Goal: Task Accomplishment & Management: Manage account settings

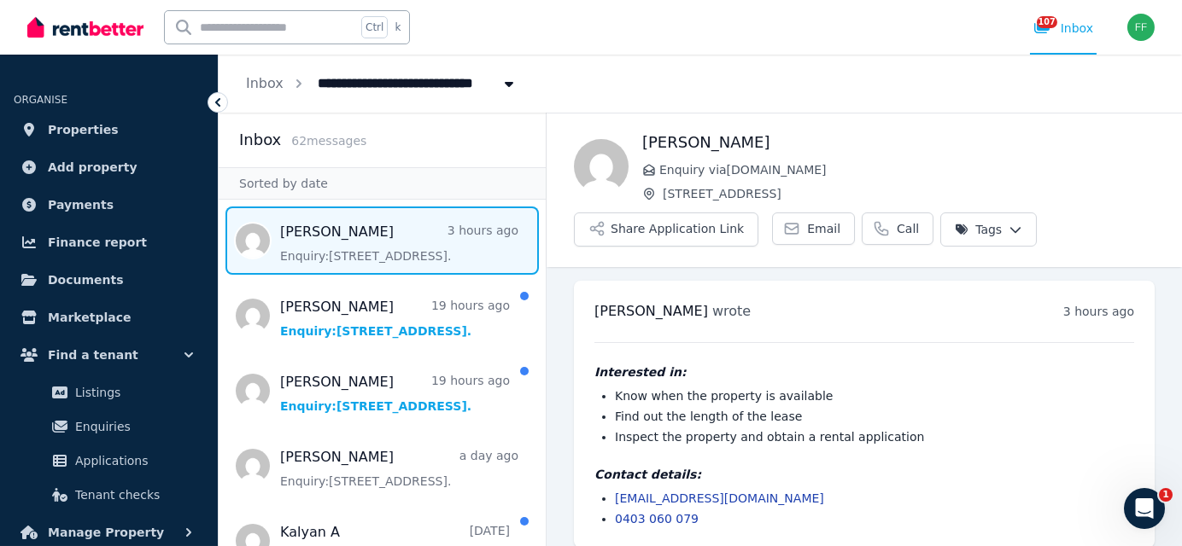
click at [500, 79] on icon "Breadcrumb" at bounding box center [508, 84] width 17 height 14
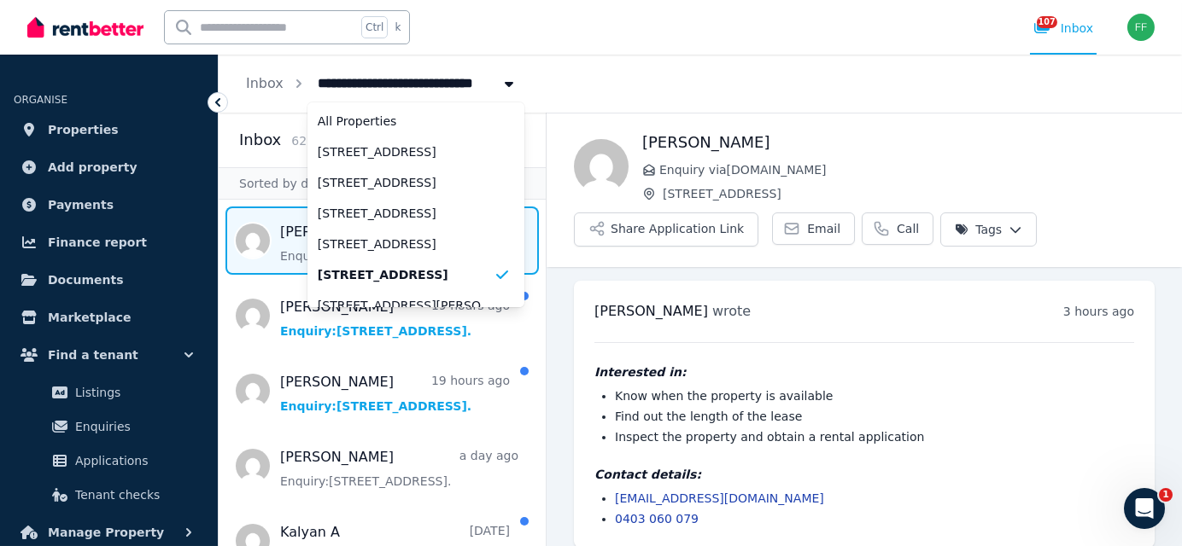
click at [214, 108] on icon at bounding box center [217, 102] width 17 height 17
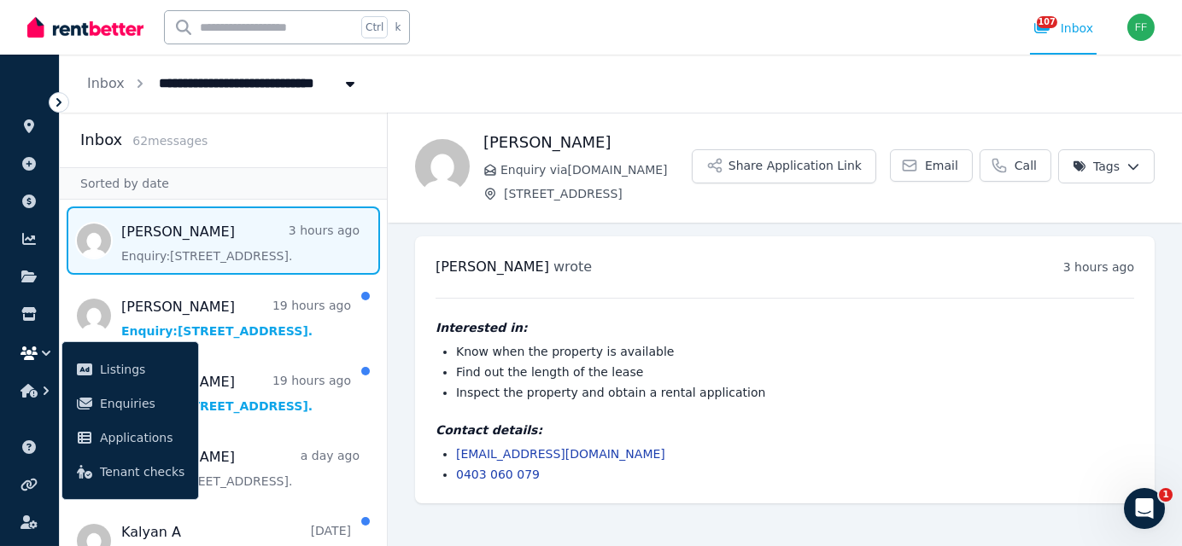
click at [243, 84] on span "[STREET_ADDRESS]" at bounding box center [235, 81] width 172 height 27
type input "**********"
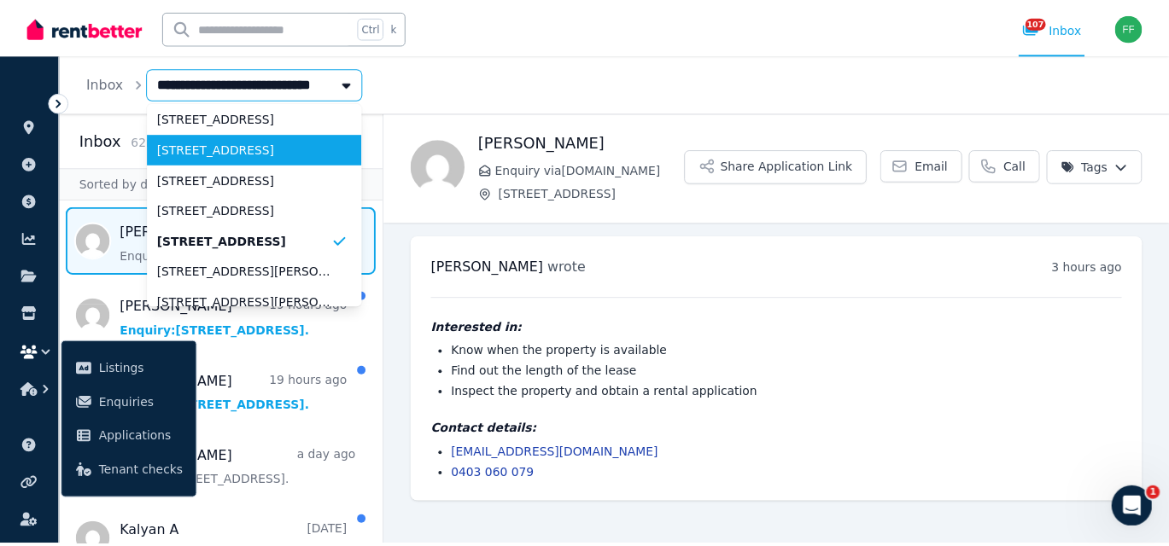
scroll to position [85, 0]
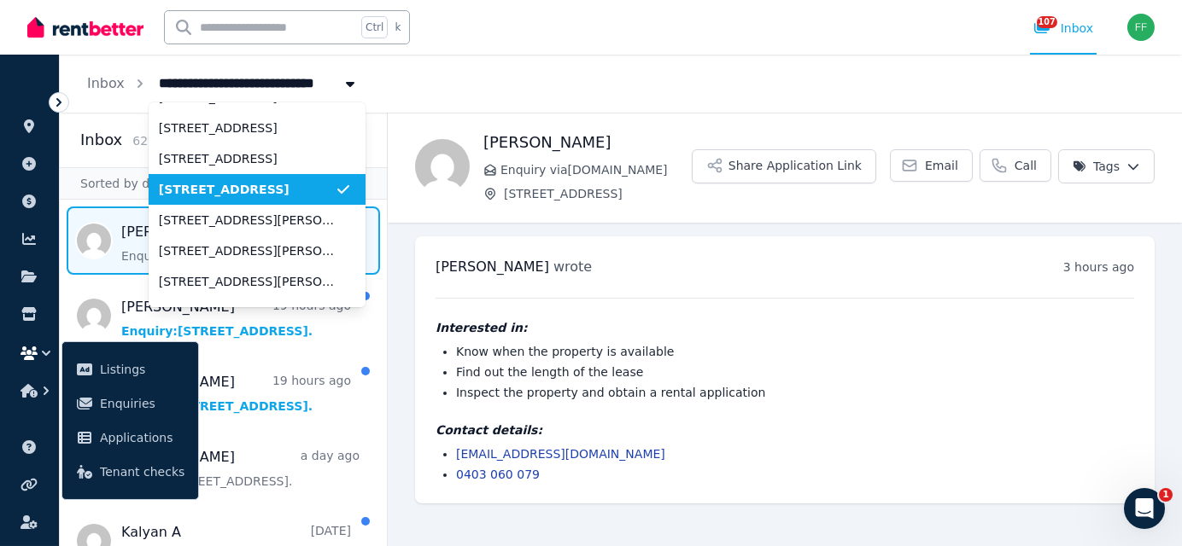
click at [232, 191] on span "[STREET_ADDRESS]" at bounding box center [247, 189] width 176 height 17
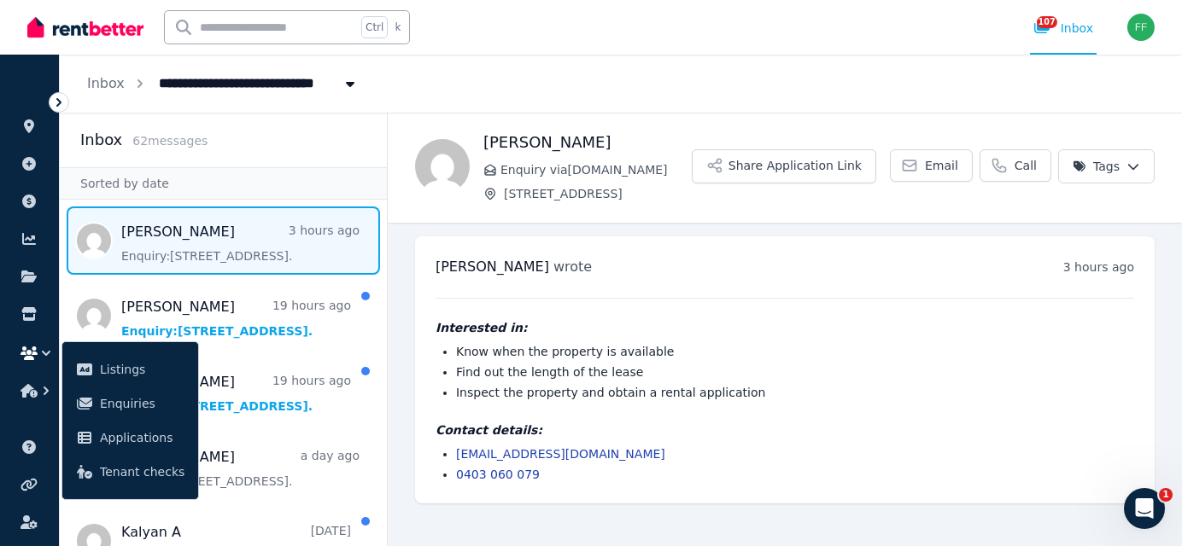
click at [65, 108] on icon at bounding box center [58, 102] width 17 height 17
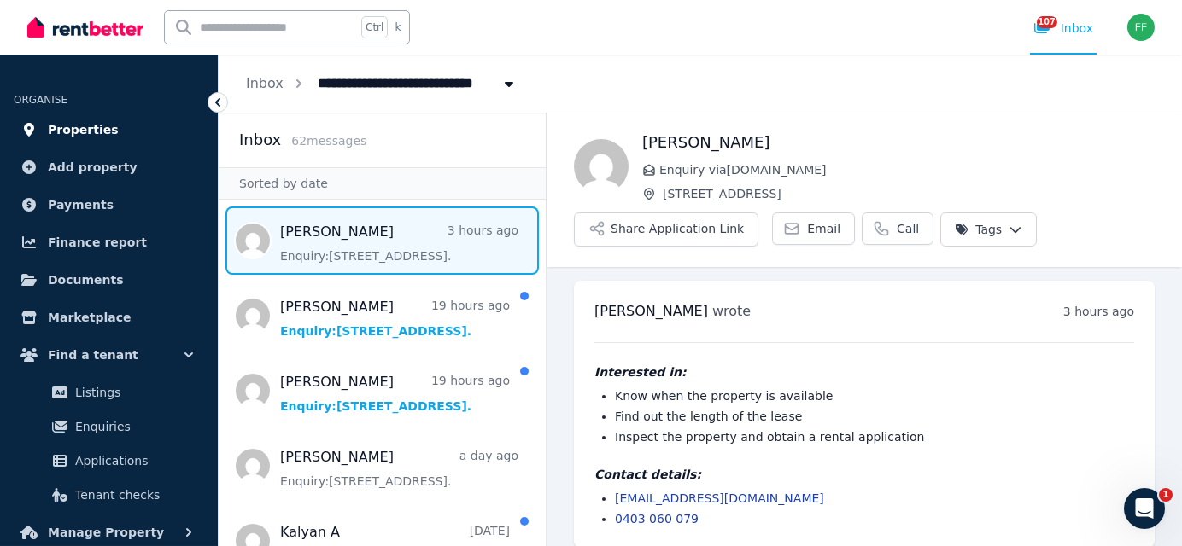
click at [103, 129] on link "Properties" at bounding box center [109, 130] width 190 height 34
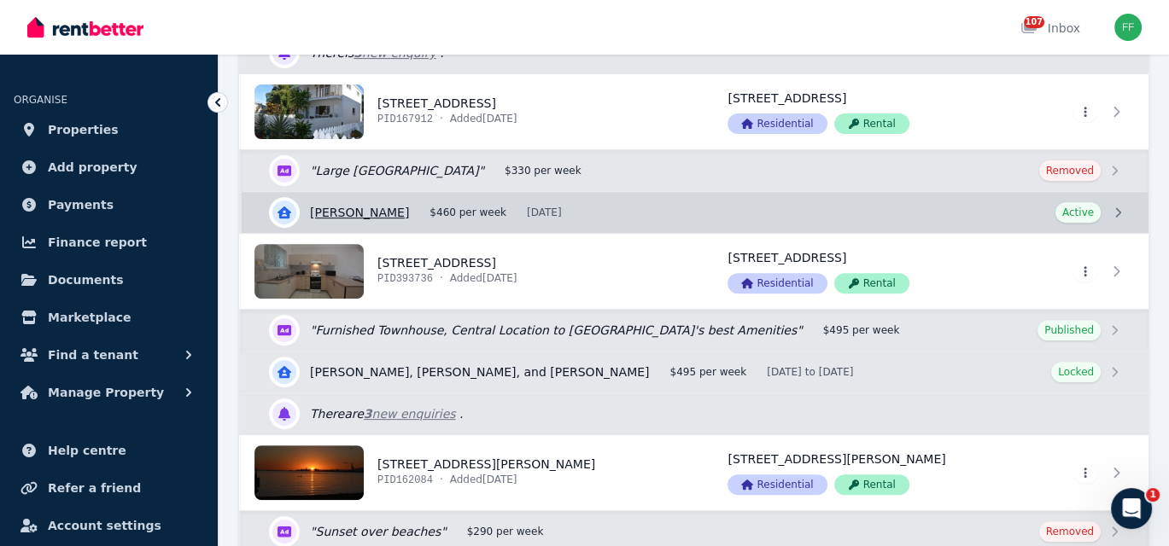
scroll to position [768, 0]
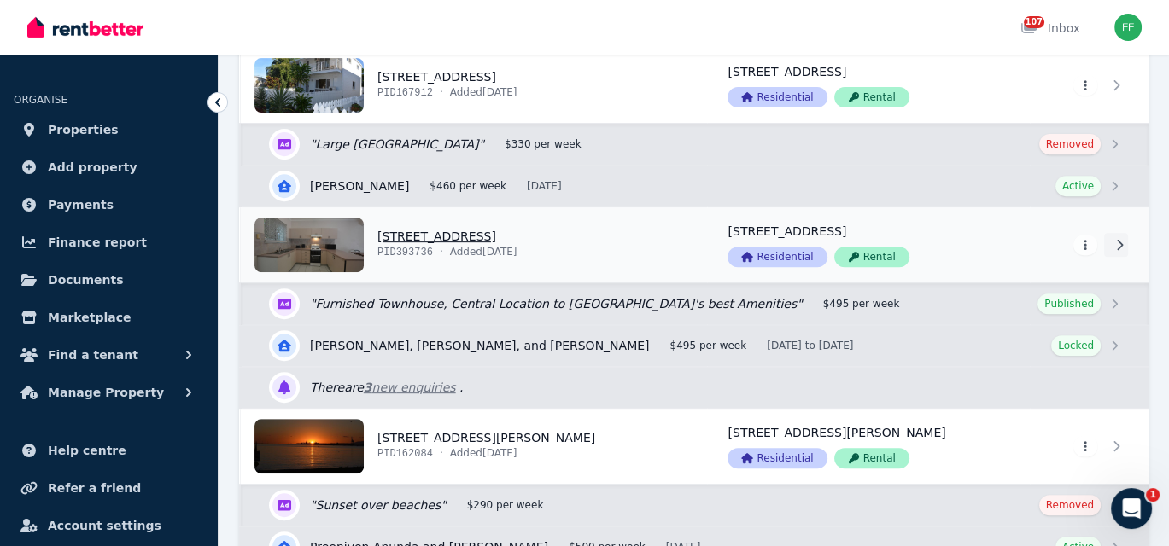
click at [1115, 239] on icon at bounding box center [1119, 245] width 17 height 12
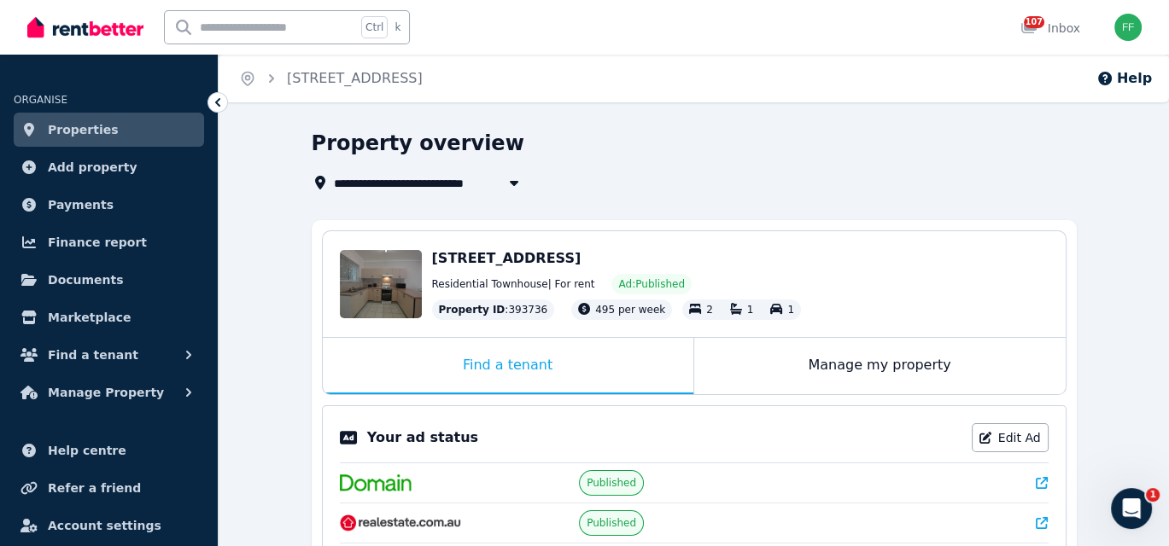
scroll to position [85, 0]
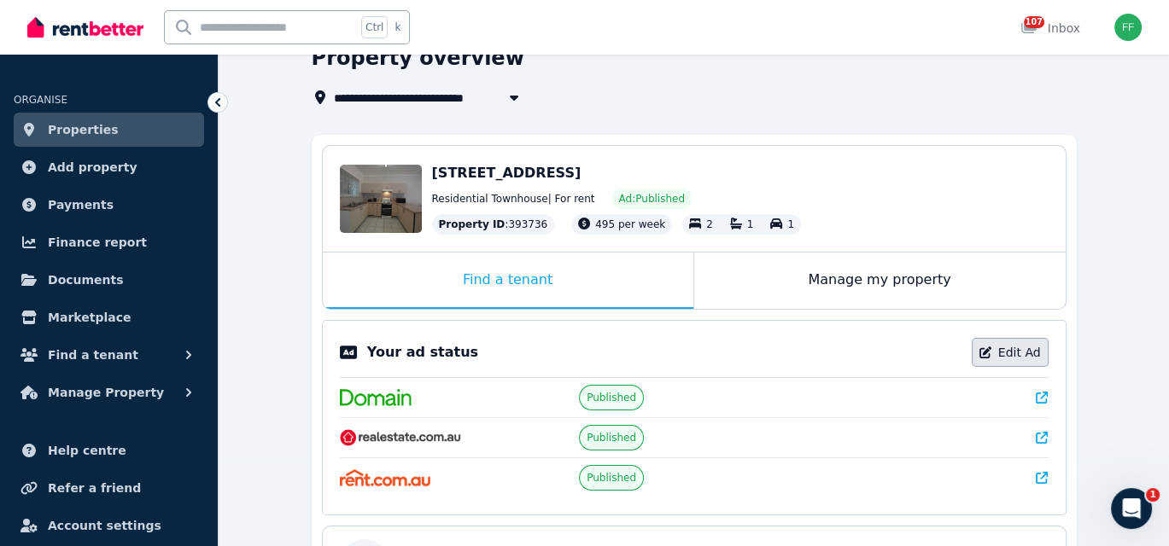
click at [996, 344] on link "Edit Ad" at bounding box center [1010, 352] width 77 height 29
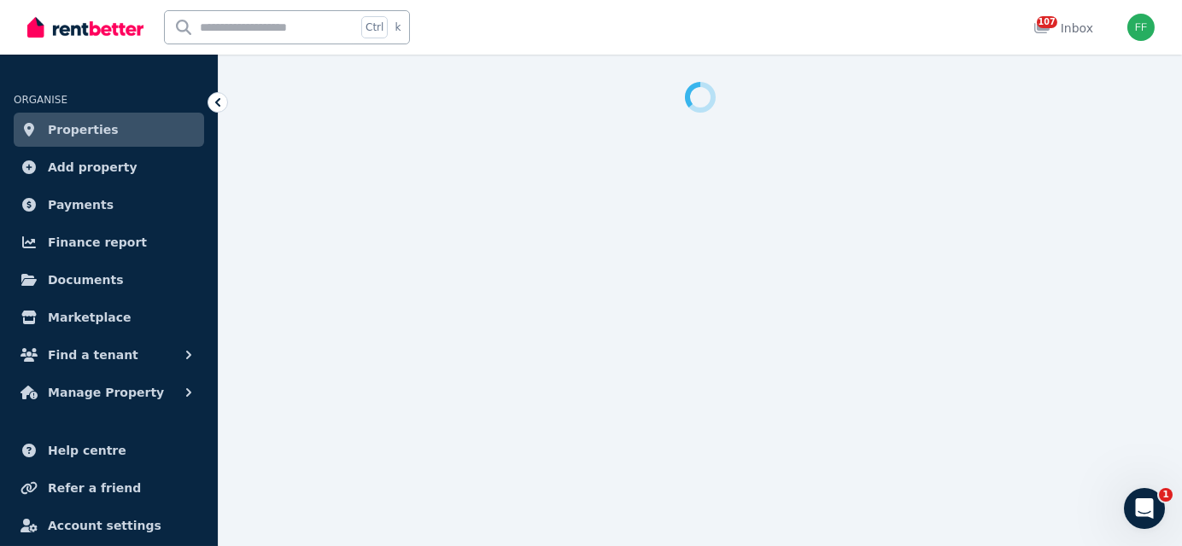
select select "**********"
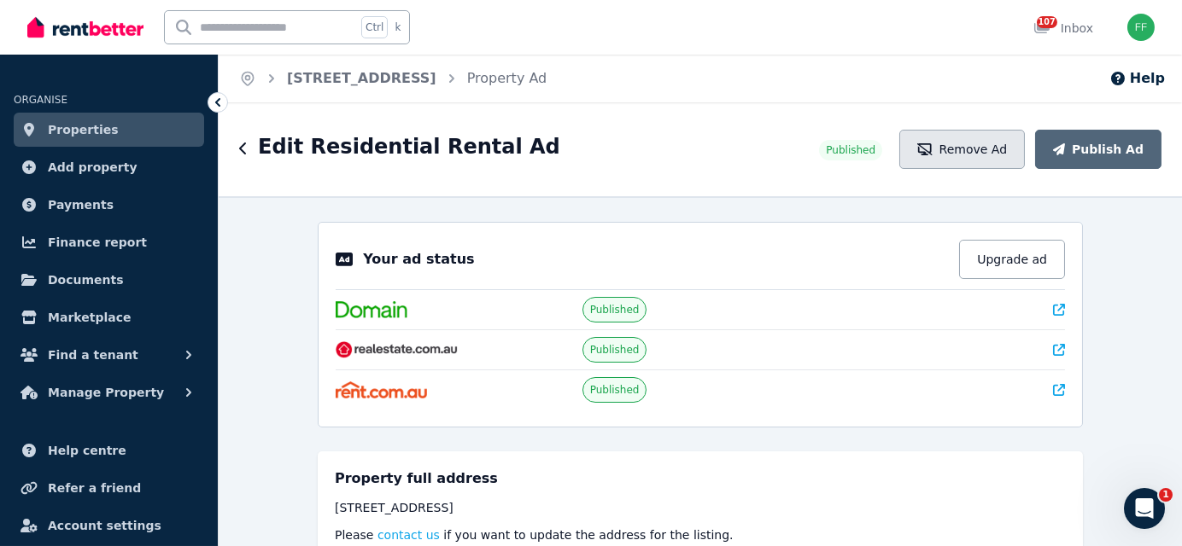
click at [976, 155] on button "Remove Ad" at bounding box center [962, 149] width 126 height 39
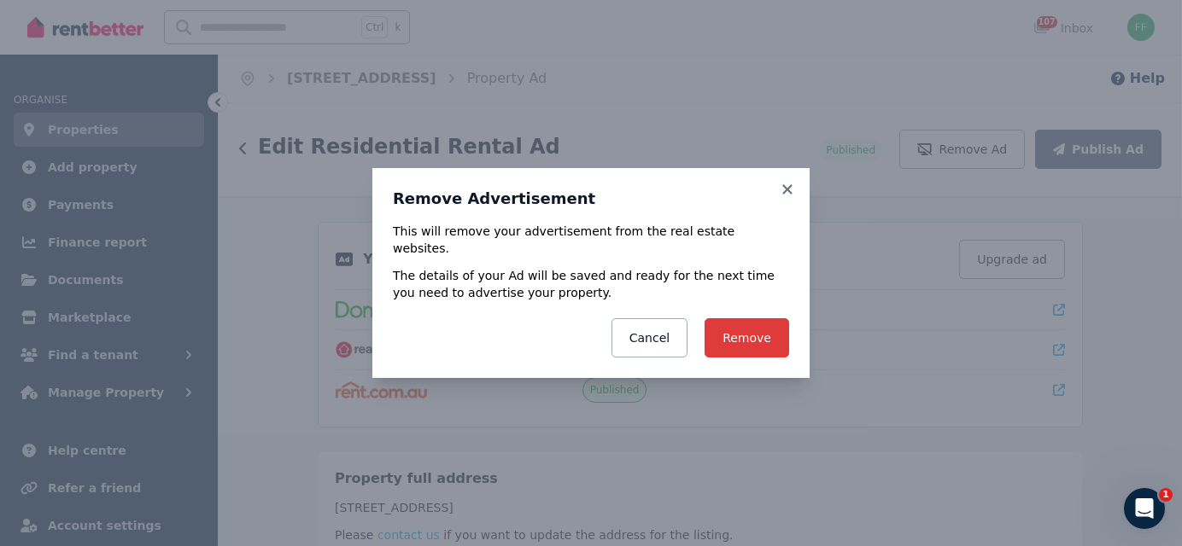
click at [751, 339] on button "Remove" at bounding box center [746, 337] width 85 height 39
